Goal: Transaction & Acquisition: Purchase product/service

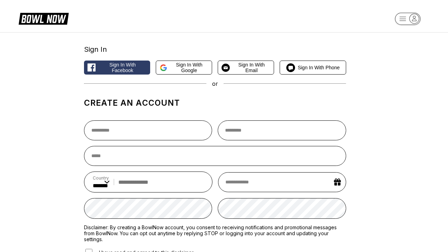
select select "**"
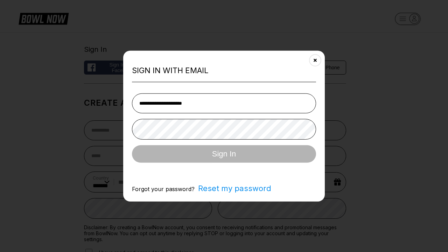
type input "**********"
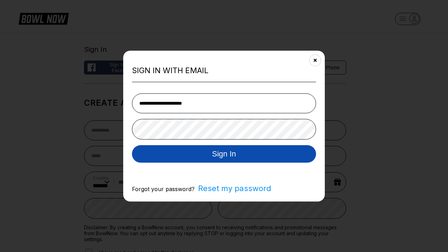
click at [224, 154] on button "Sign In" at bounding box center [224, 153] width 184 height 17
